Goal: Transaction & Acquisition: Purchase product/service

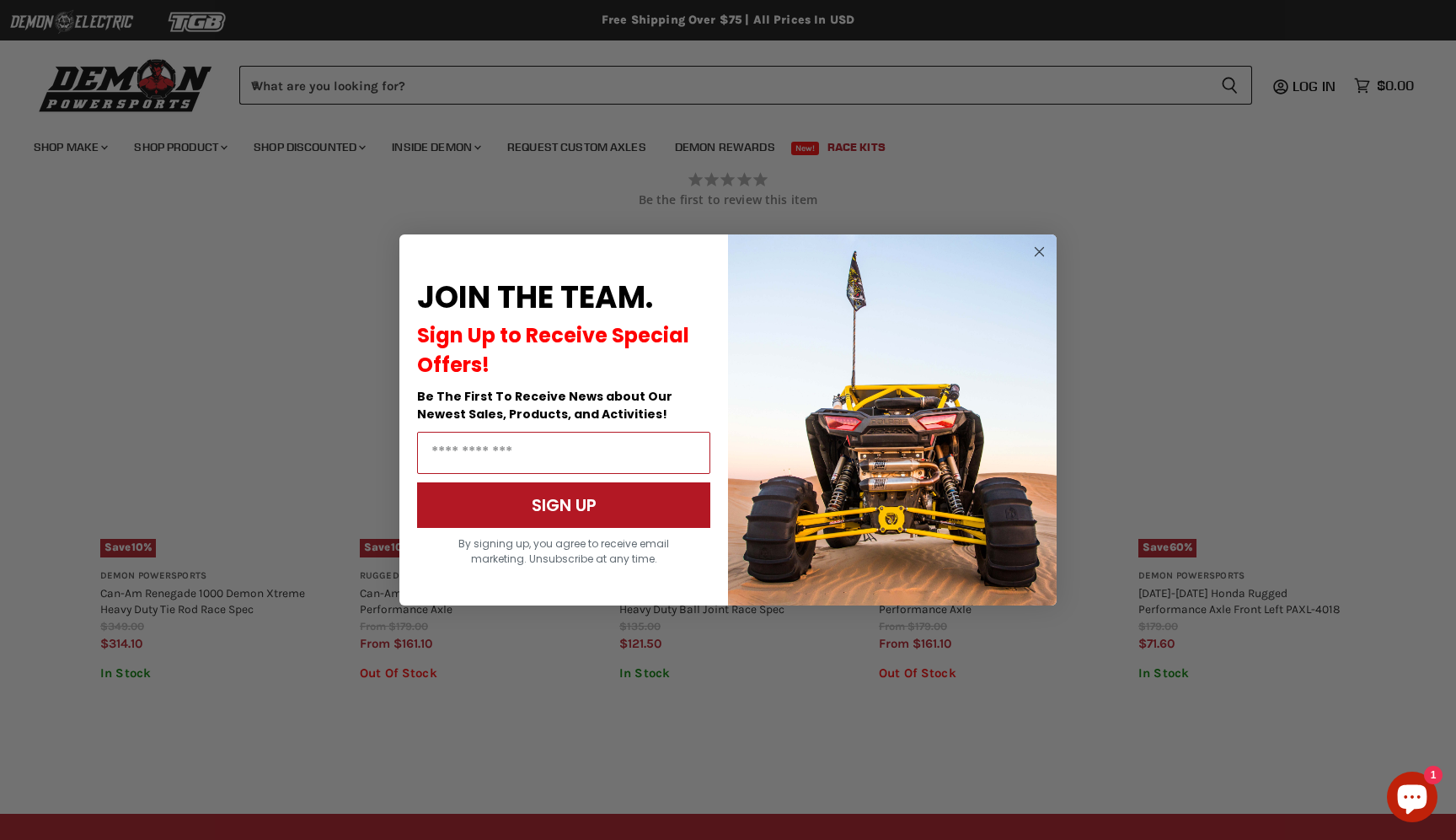
scroll to position [922, 0]
